Goal: Task Accomplishment & Management: Manage account settings

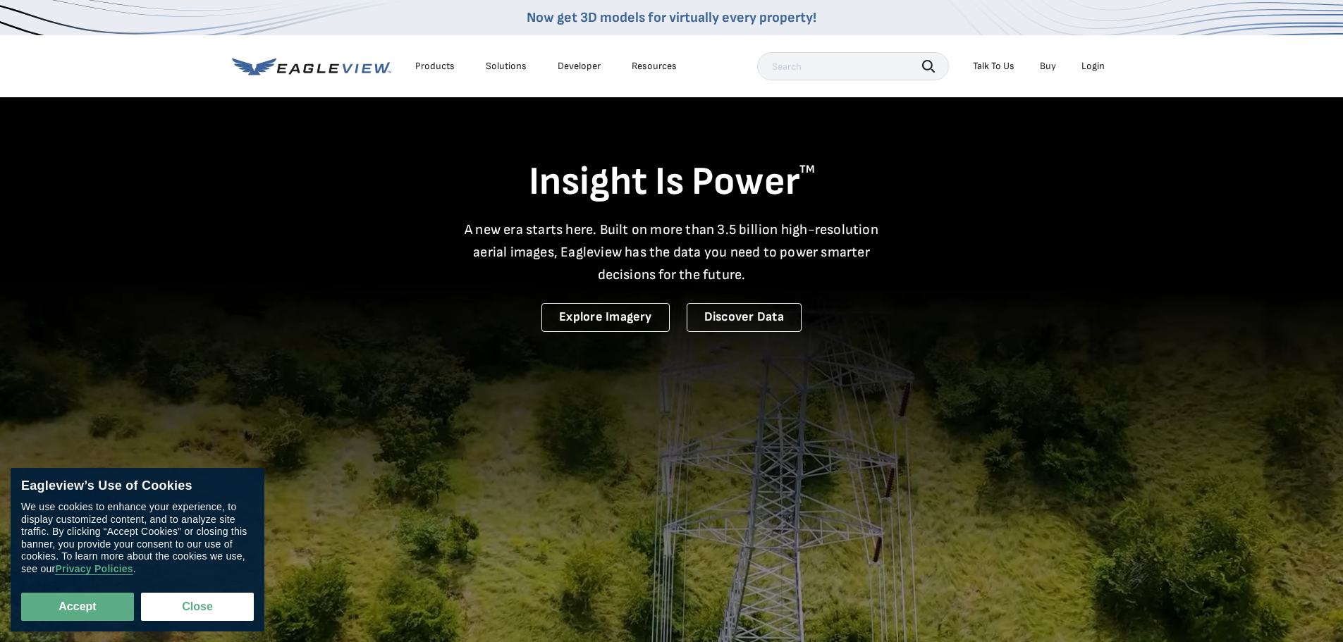
click at [1090, 68] on div "Login" at bounding box center [1092, 66] width 23 height 13
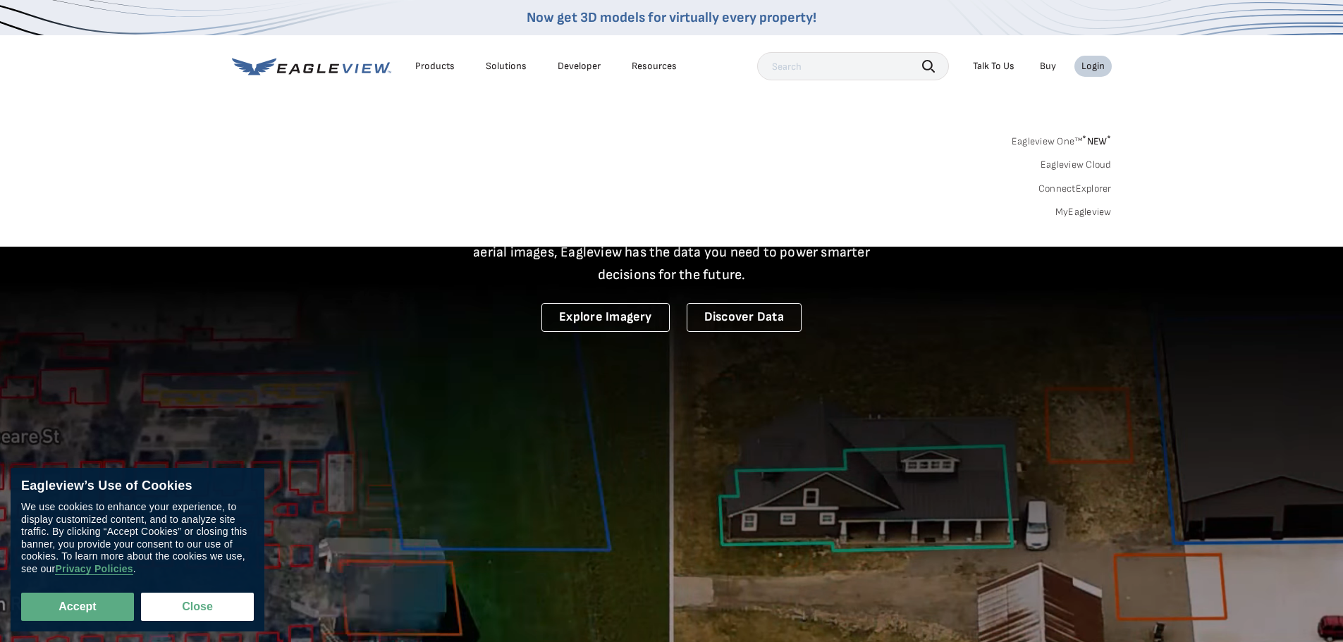
click at [1090, 214] on link "MyEagleview" at bounding box center [1083, 212] width 56 height 13
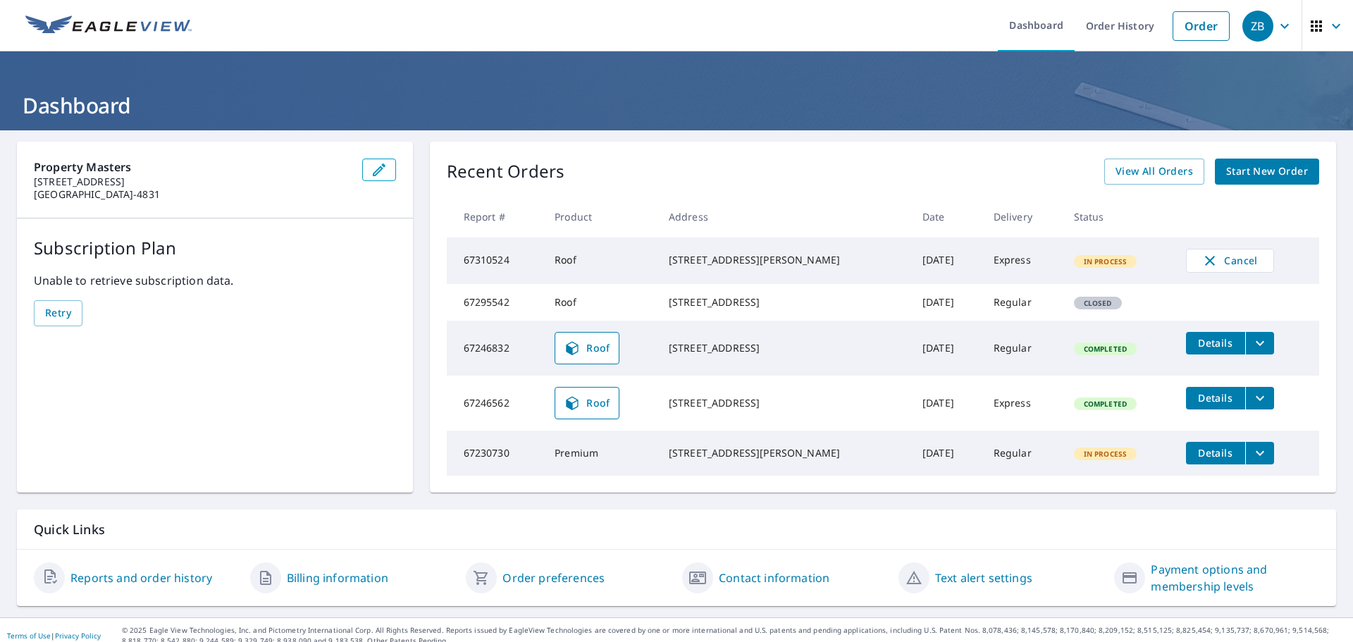
click at [57, 314] on span "Retry" at bounding box center [58, 313] width 26 height 18
click at [362, 174] on button "button" at bounding box center [379, 170] width 34 height 23
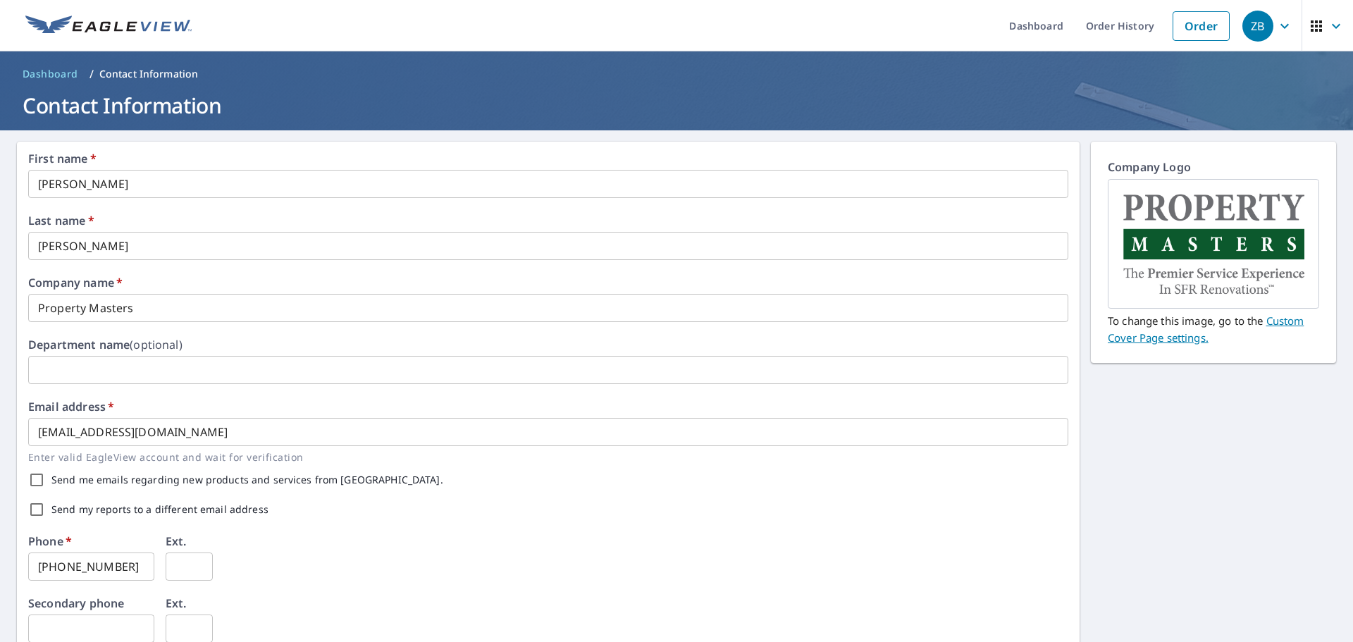
click at [1123, 32] on link "Order History" at bounding box center [1120, 25] width 91 height 51
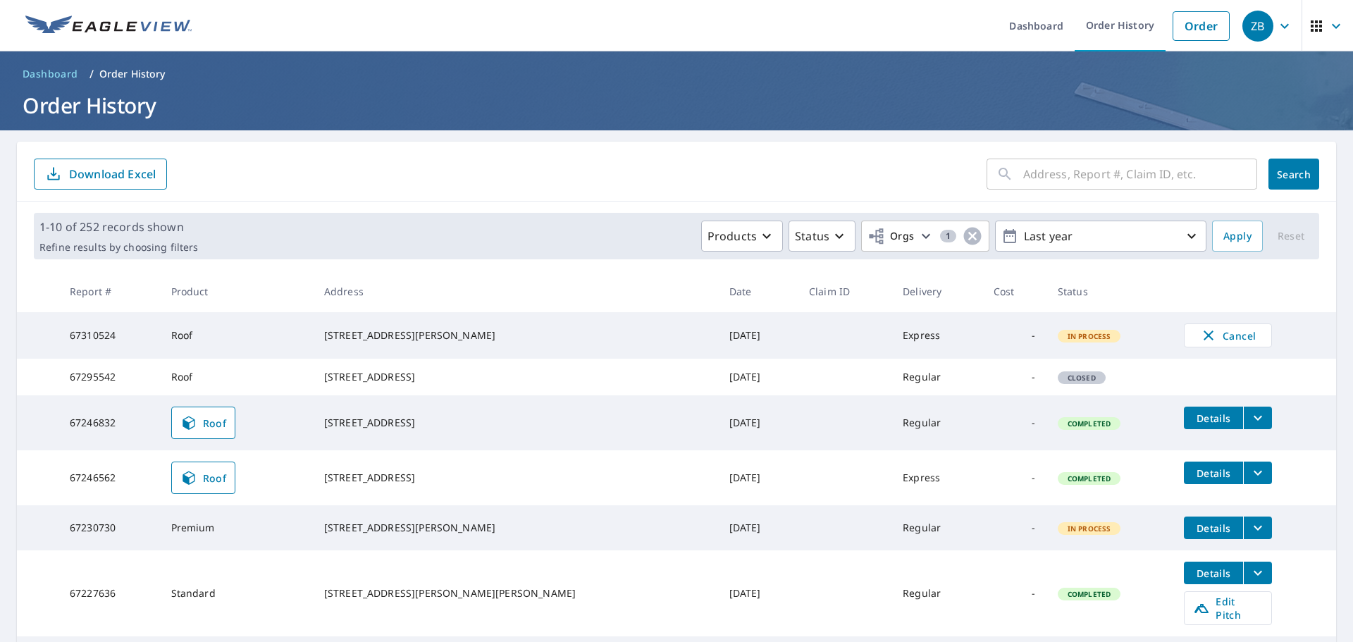
click at [718, 339] on td "Sep 06, 2025" at bounding box center [758, 335] width 80 height 47
click at [718, 439] on td "Sep 03, 2025" at bounding box center [758, 422] width 80 height 55
click at [1059, 383] on span "Closed" at bounding box center [1081, 378] width 45 height 10
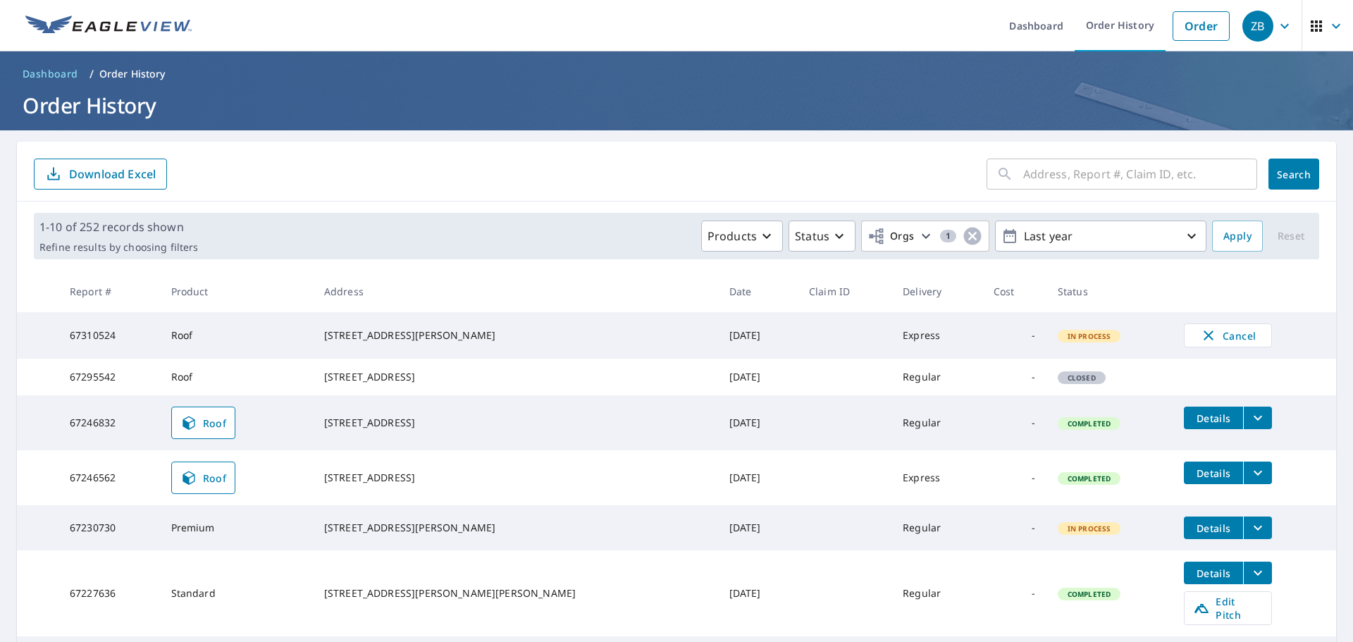
click at [718, 391] on td "Sep 05, 2025" at bounding box center [758, 377] width 80 height 37
click at [608, 173] on form "​ Search Download Excel" at bounding box center [676, 174] width 1285 height 31
drag, startPoint x: 526, startPoint y: 156, endPoint x: 497, endPoint y: 164, distance: 30.1
click at [526, 156] on div "​ Search Download Excel" at bounding box center [676, 172] width 1319 height 60
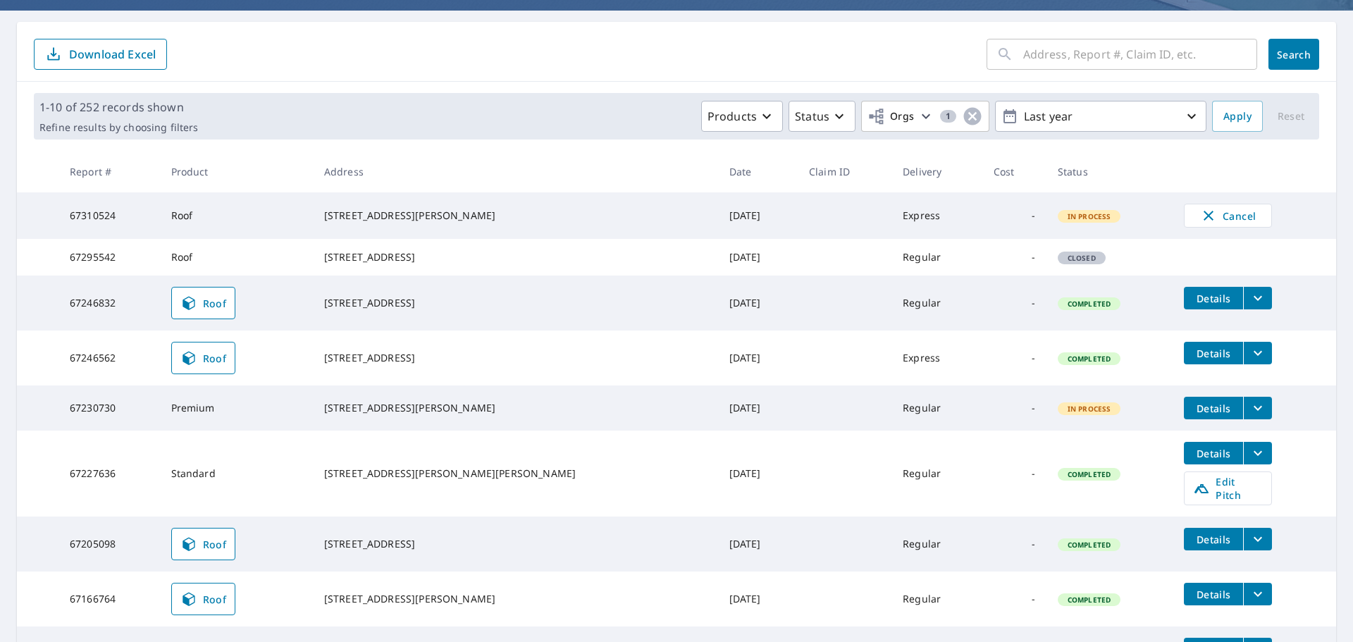
scroll to position [141, 0]
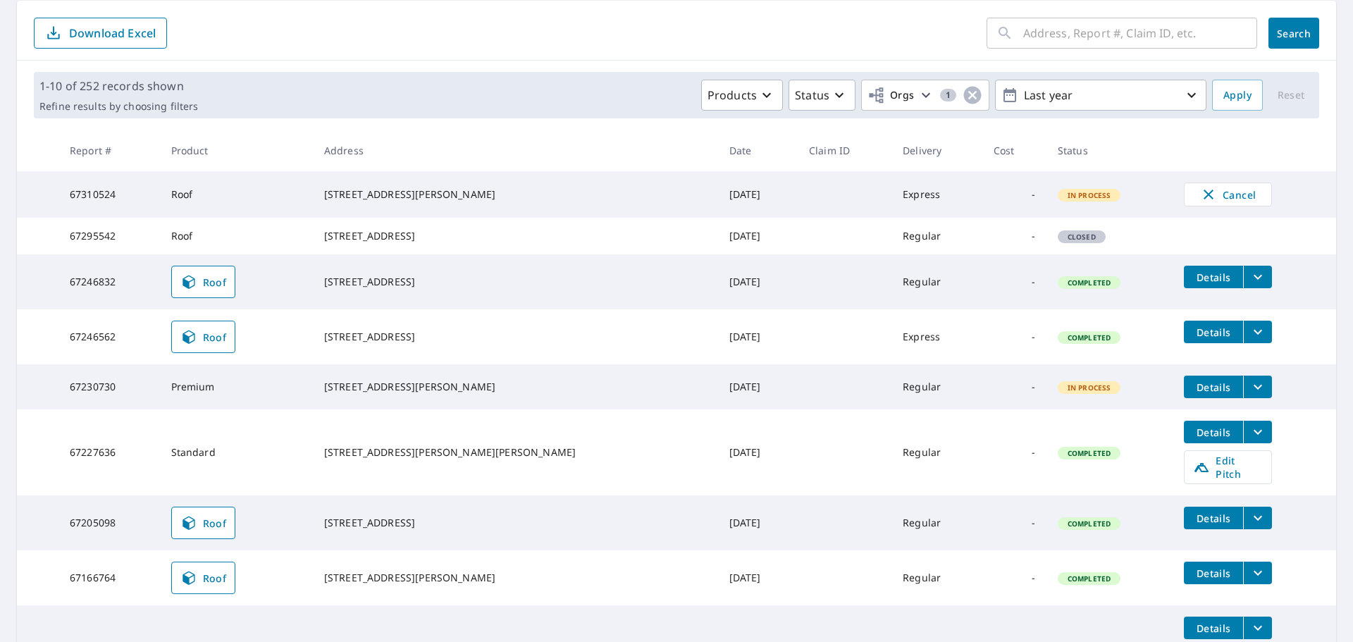
drag, startPoint x: 343, startPoint y: 399, endPoint x: 68, endPoint y: 430, distance: 276.6
click at [460, 409] on td "1019 Pearl River Avenue Ext Mccomb, MS 39648" at bounding box center [515, 386] width 405 height 45
copy div "1019 Pearl River Avenue Ext Mccomb, MS 39648"
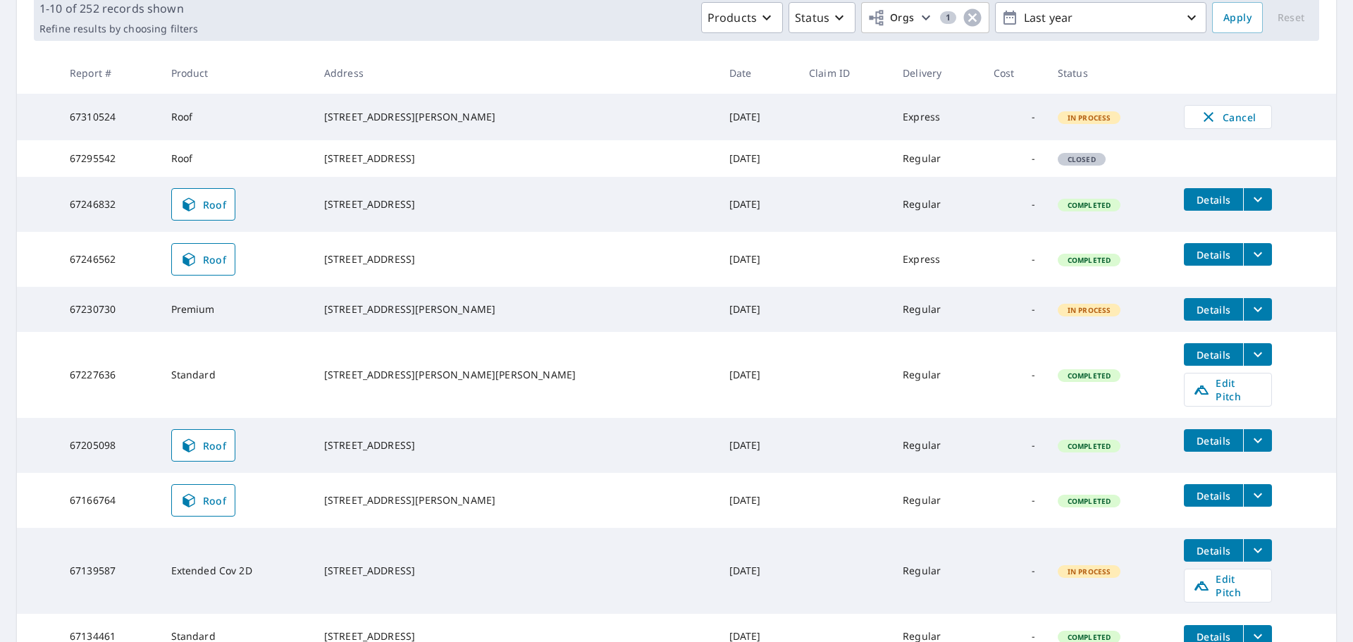
scroll to position [349, 0]
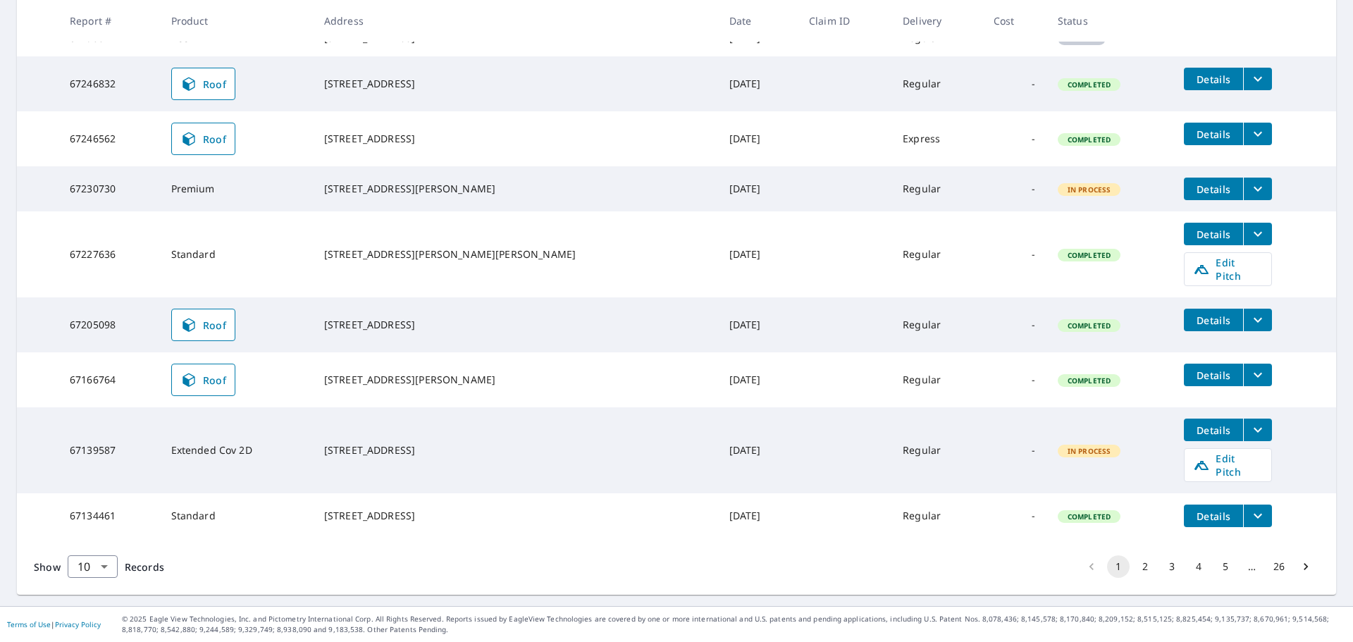
click at [1135, 569] on button "2" at bounding box center [1145, 566] width 23 height 23
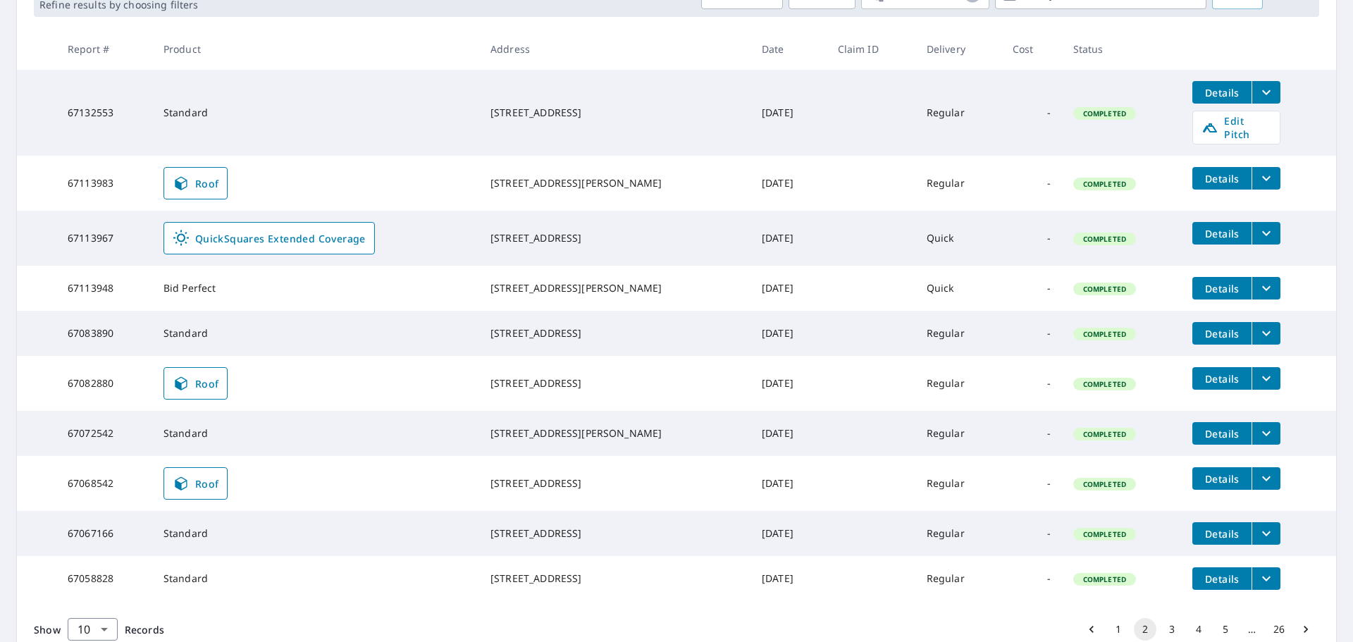
scroll to position [323, 0]
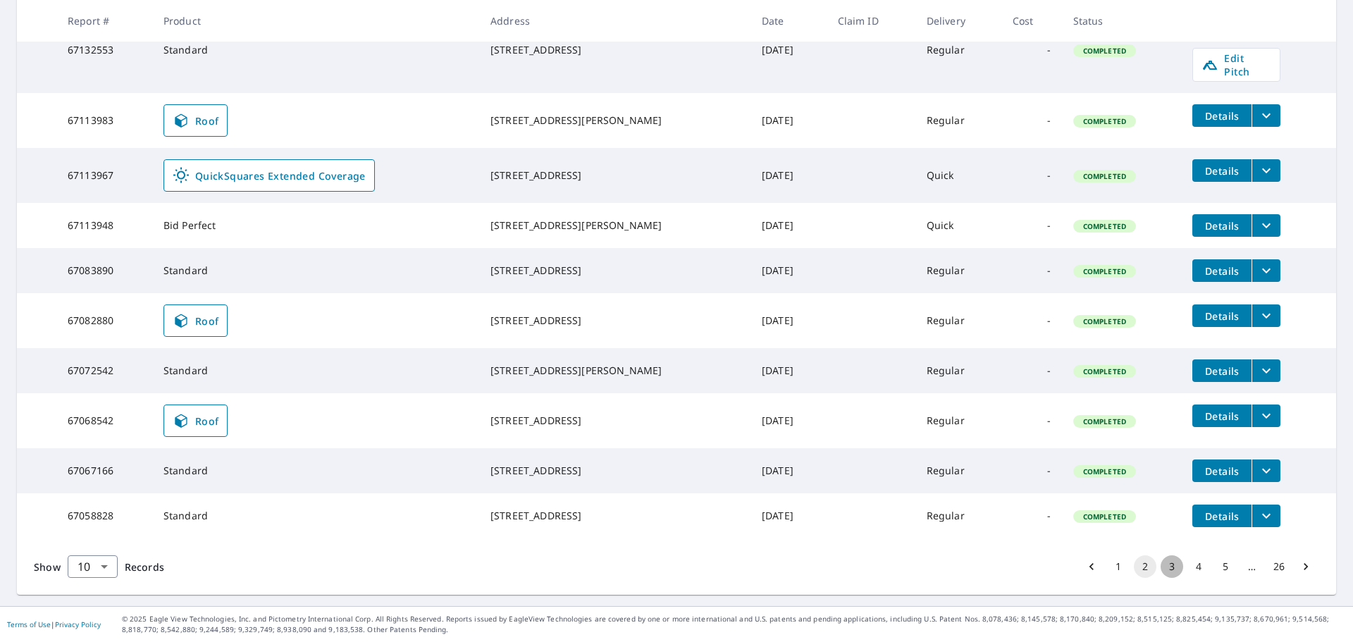
click at [1161, 567] on button "3" at bounding box center [1172, 566] width 23 height 23
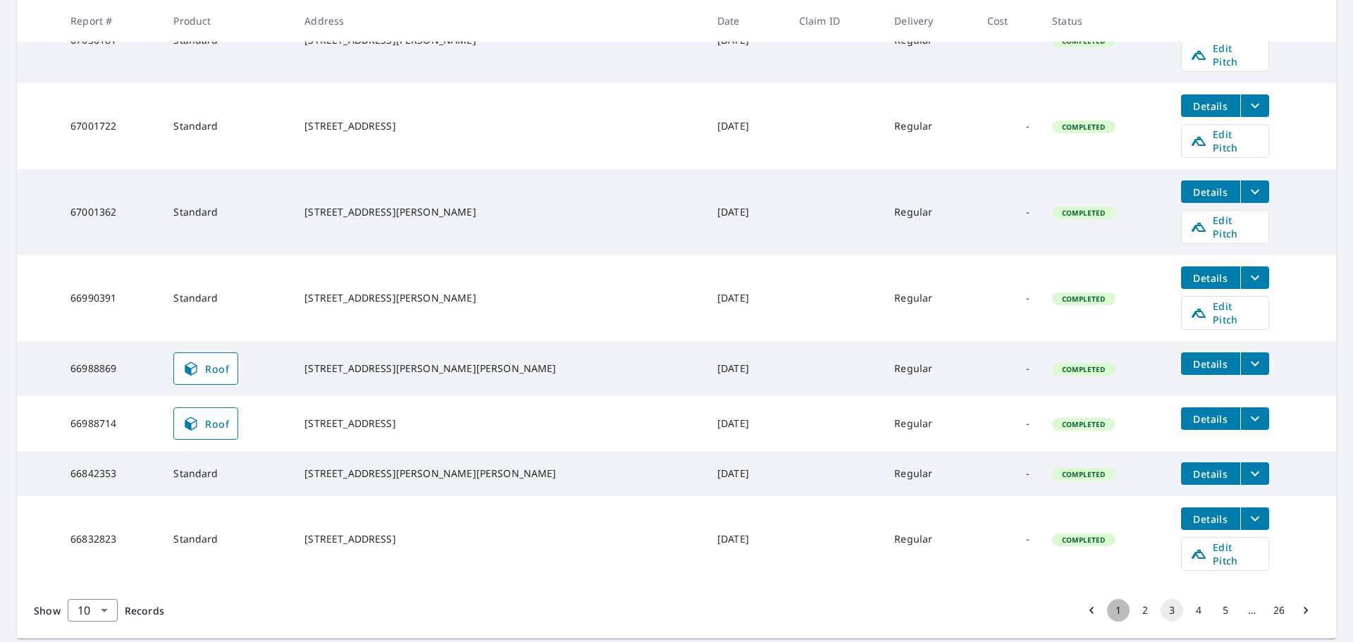
click at [1107, 599] on button "1" at bounding box center [1118, 610] width 23 height 23
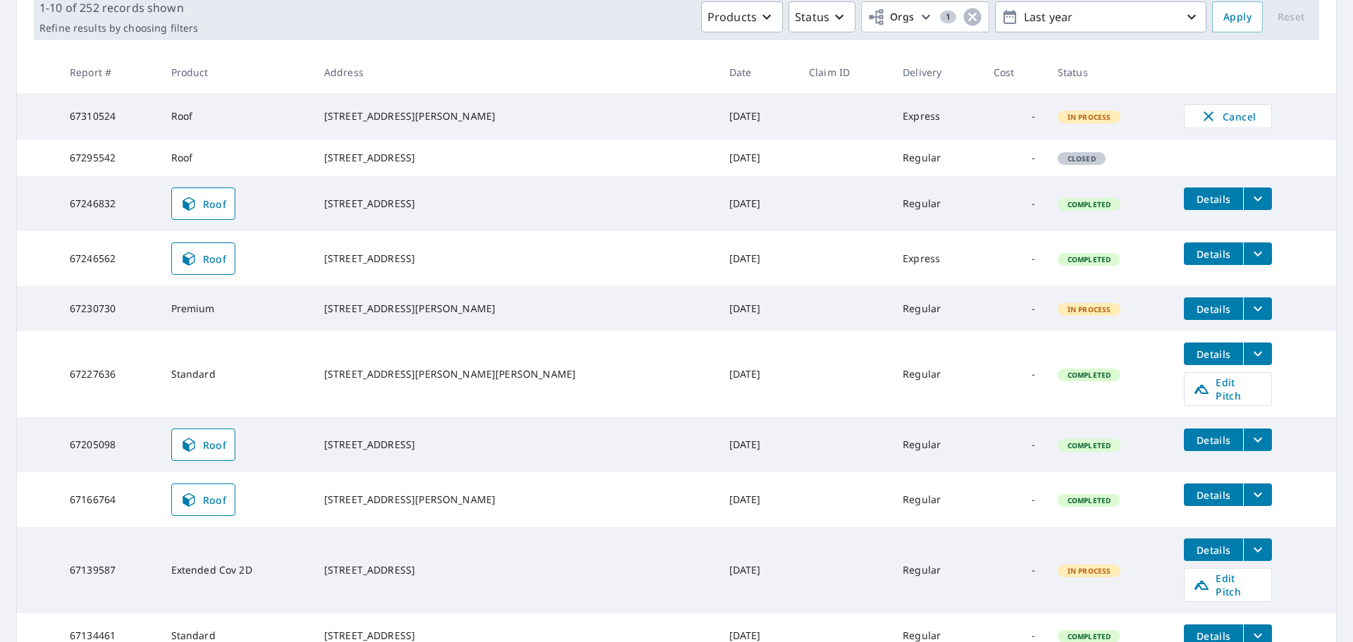
scroll to position [245, 0]
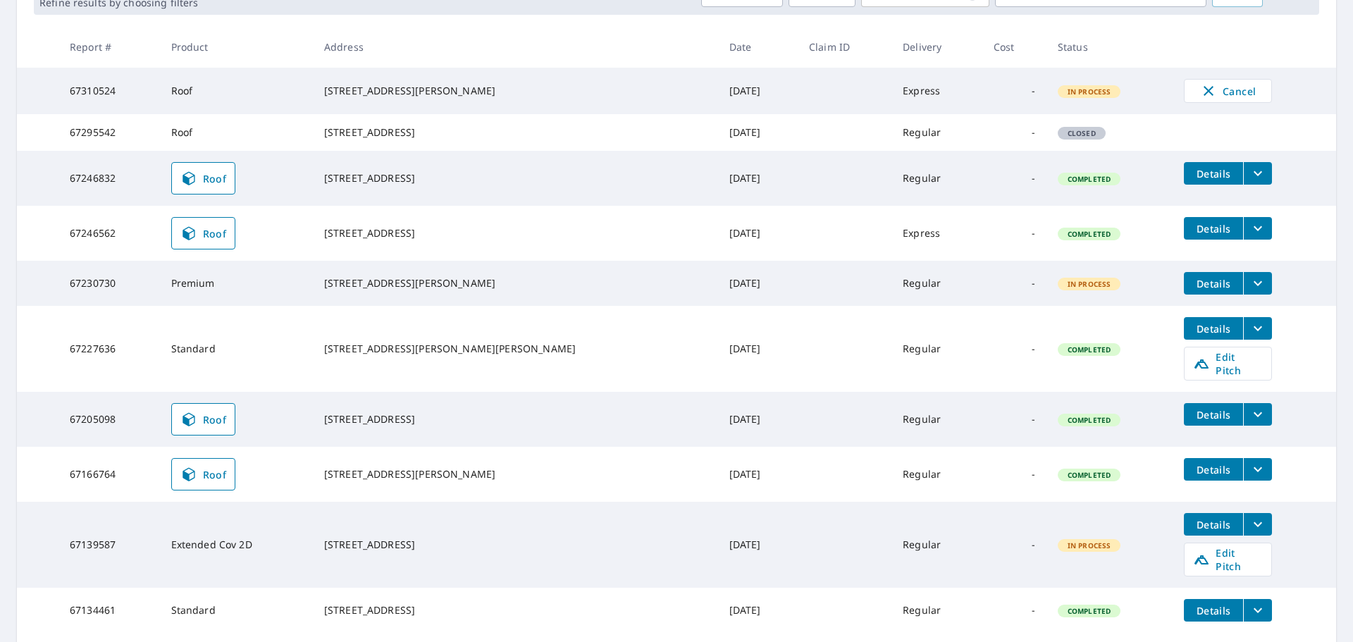
drag, startPoint x: 351, startPoint y: 298, endPoint x: 452, endPoint y: 319, distance: 103.5
click at [452, 306] on tr "67230730 Premium 1019 Pearl River Avenue Ext Mccomb, MS 39648 Sep 02, 2025 Regu…" at bounding box center [676, 283] width 1319 height 45
drag, startPoint x: 354, startPoint y: 543, endPoint x: 417, endPoint y: 536, distance: 62.4
click at [417, 536] on td "6232 Old 8th Street Rd Meridian, MS 39307" at bounding box center [515, 545] width 405 height 86
copy div "6232 Old 8th"
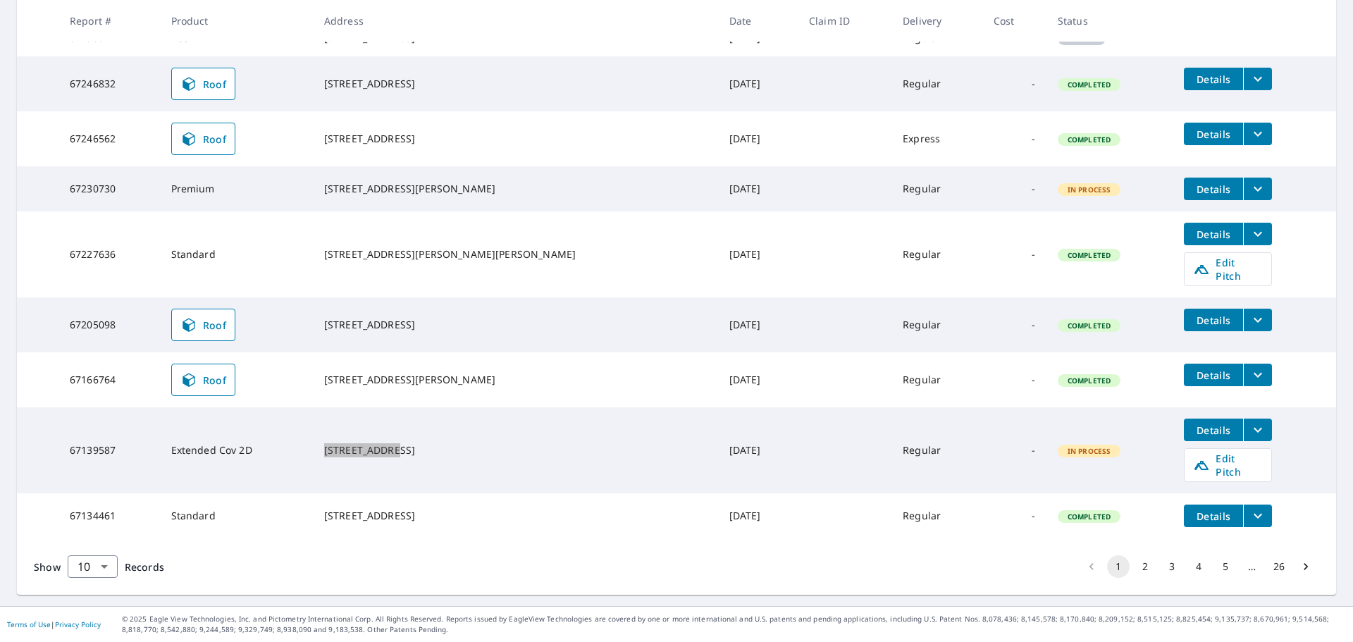
scroll to position [349, 0]
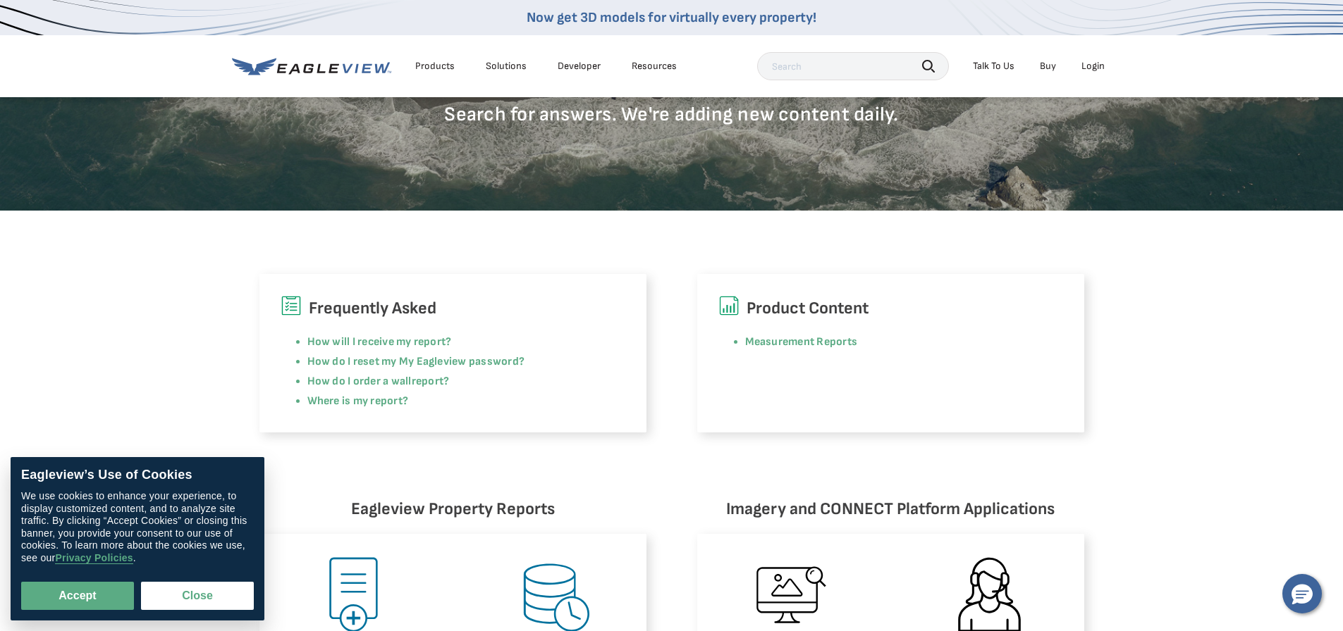
scroll to position [282, 0]
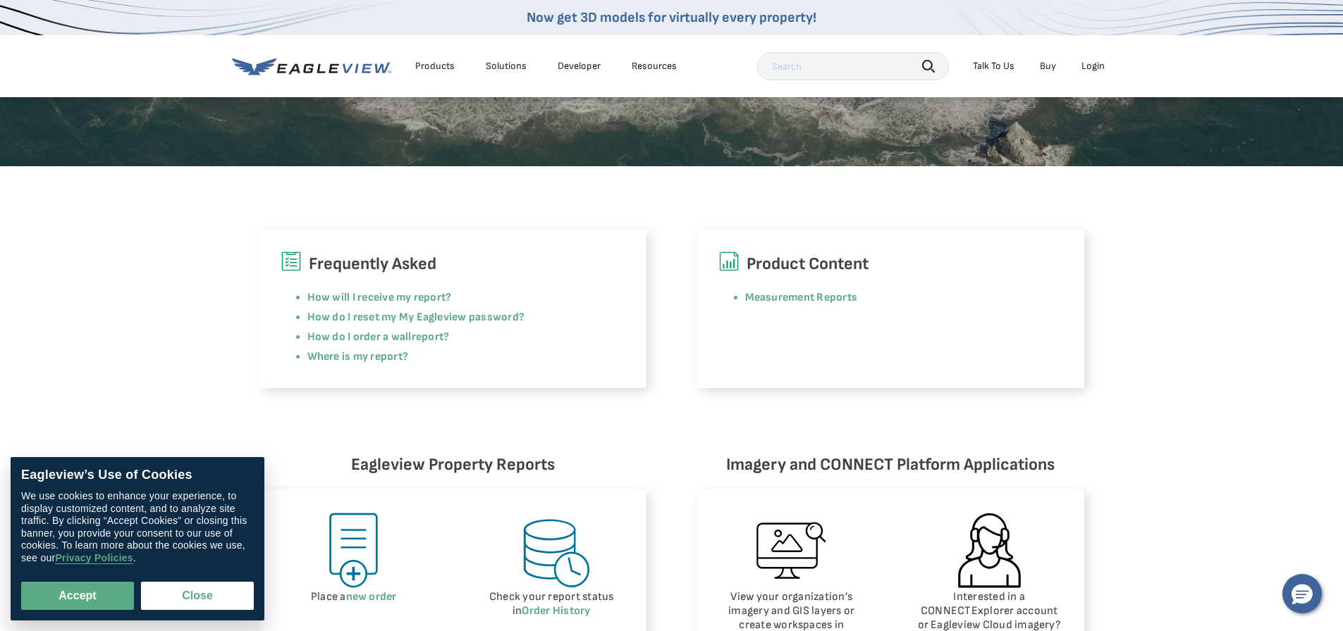
click at [59, 591] on button "Accept" at bounding box center [77, 596] width 113 height 28
checkbox input "true"
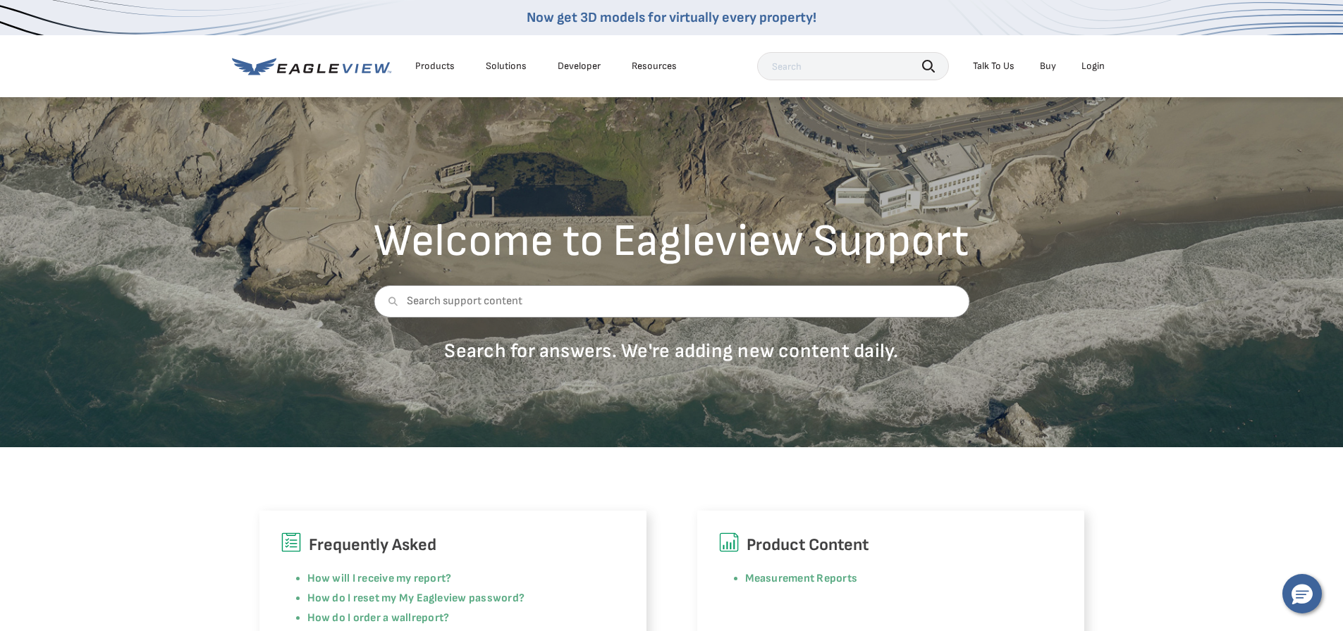
scroll to position [0, 0]
